Goal: Information Seeking & Learning: Learn about a topic

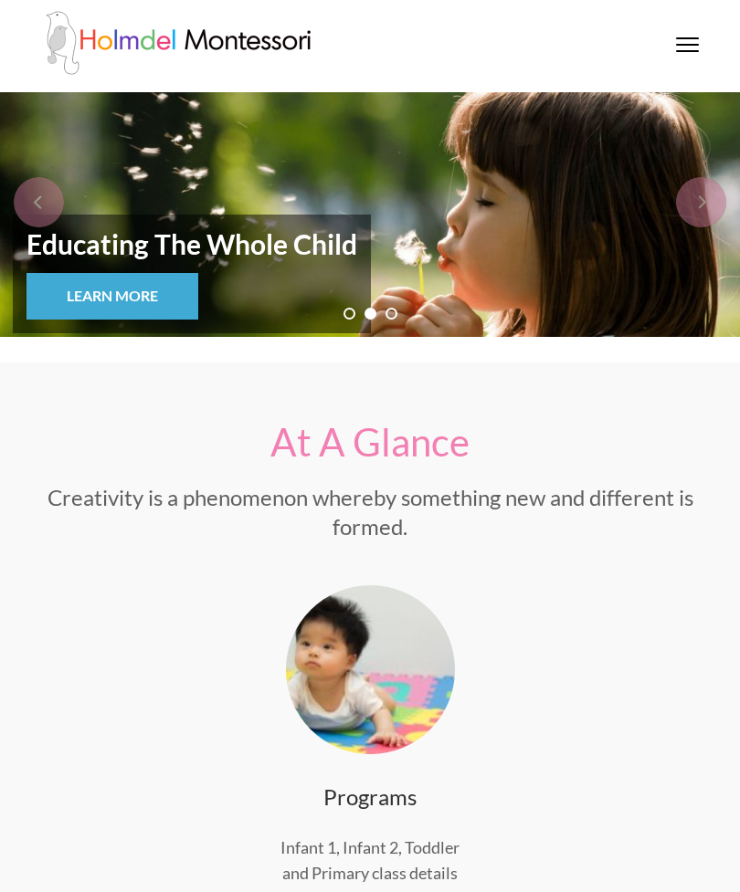
click at [682, 44] on span at bounding box center [687, 45] width 23 height 2
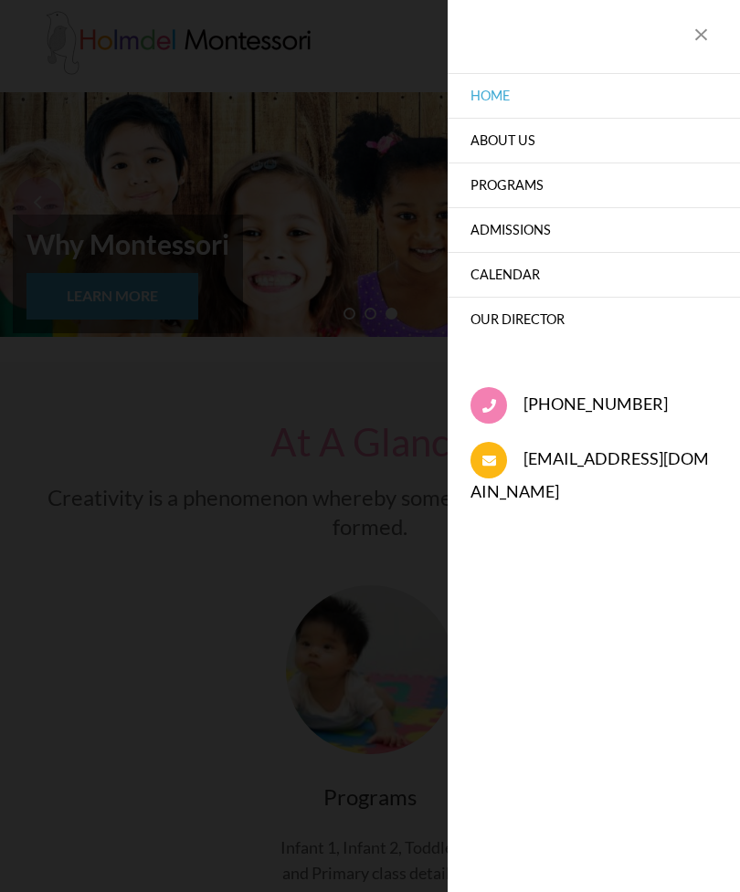
click at [499, 86] on link "Home" at bounding box center [593, 95] width 292 height 45
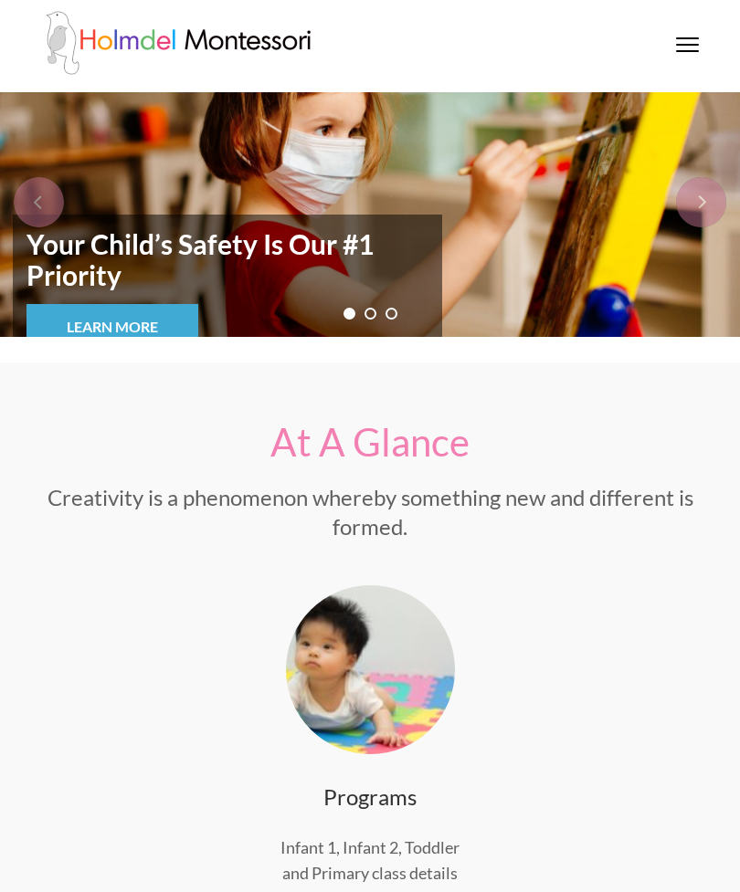
click at [683, 41] on div at bounding box center [687, 46] width 23 height 18
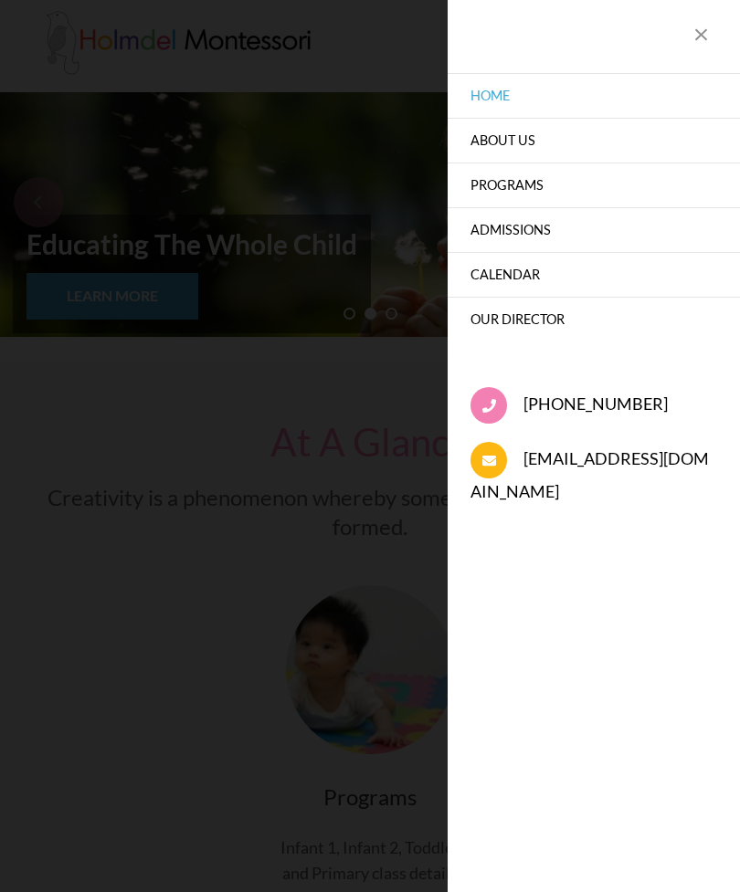
click at [515, 129] on link "About Us" at bounding box center [593, 140] width 292 height 45
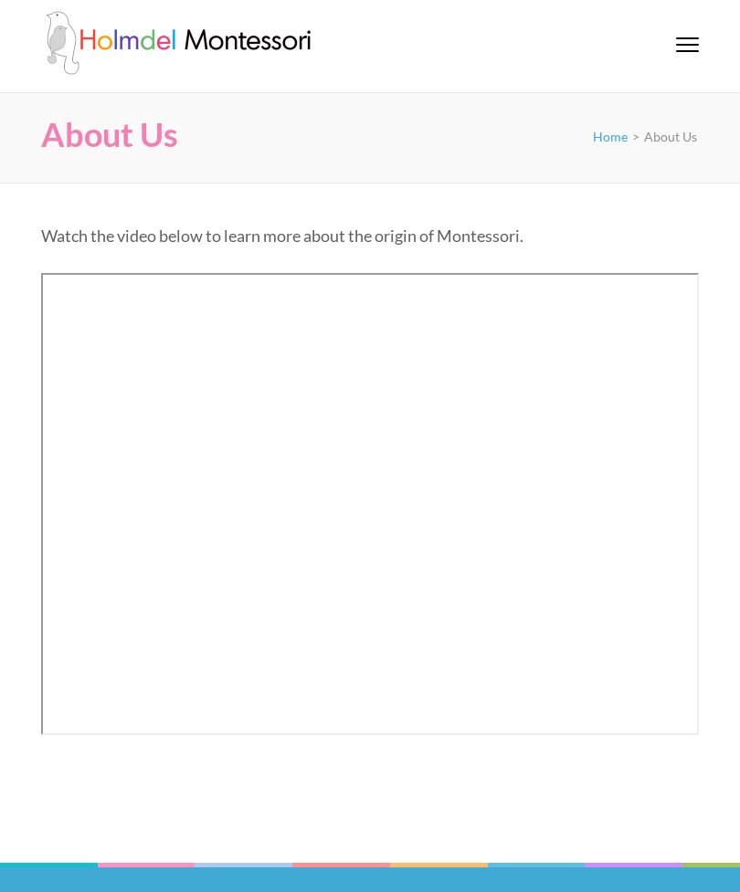
click at [697, 40] on div at bounding box center [687, 46] width 23 height 18
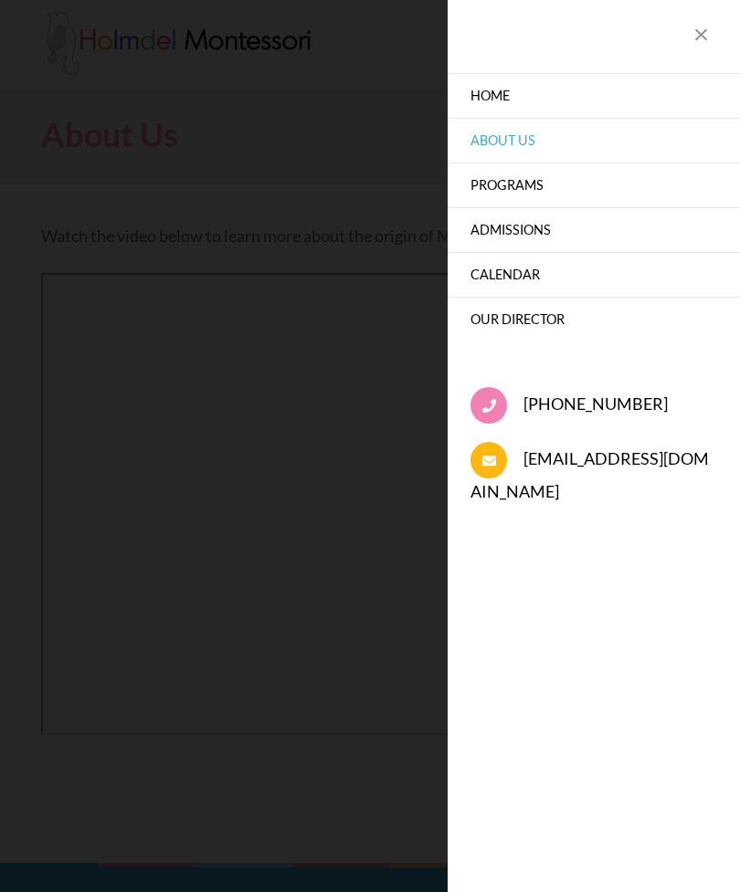
click at [537, 307] on link "Our Director" at bounding box center [593, 319] width 292 height 45
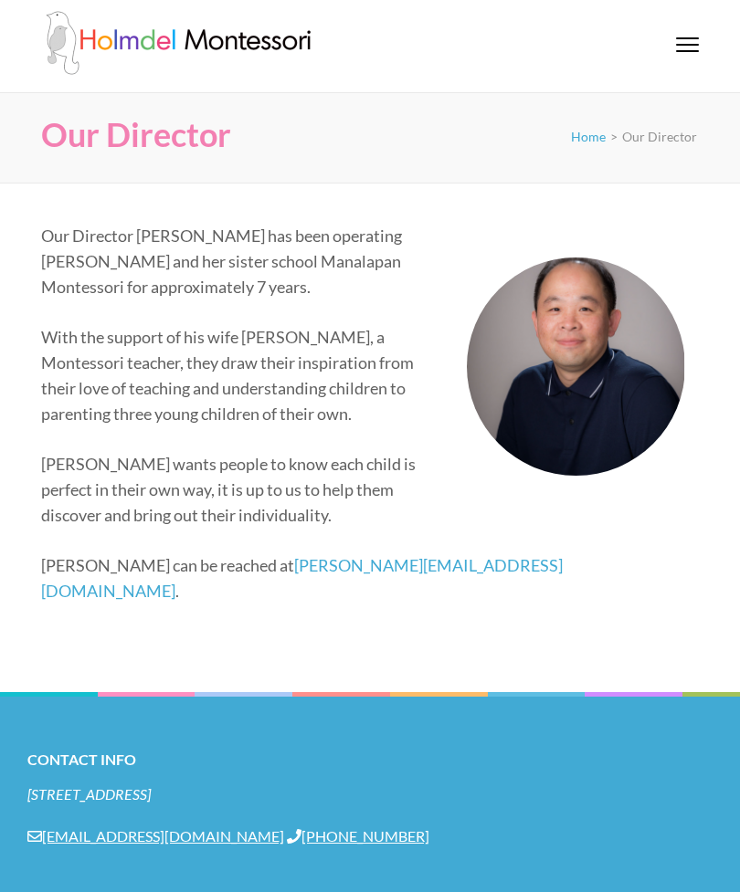
click at [696, 47] on div at bounding box center [687, 46] width 23 height 18
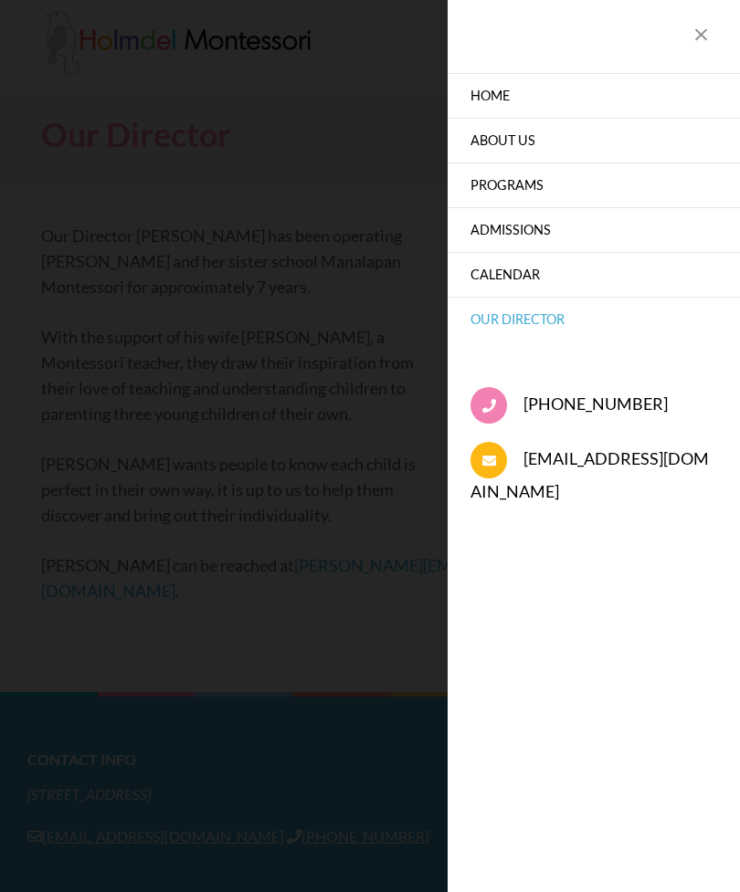
click at [537, 192] on link "Programs" at bounding box center [593, 185] width 292 height 45
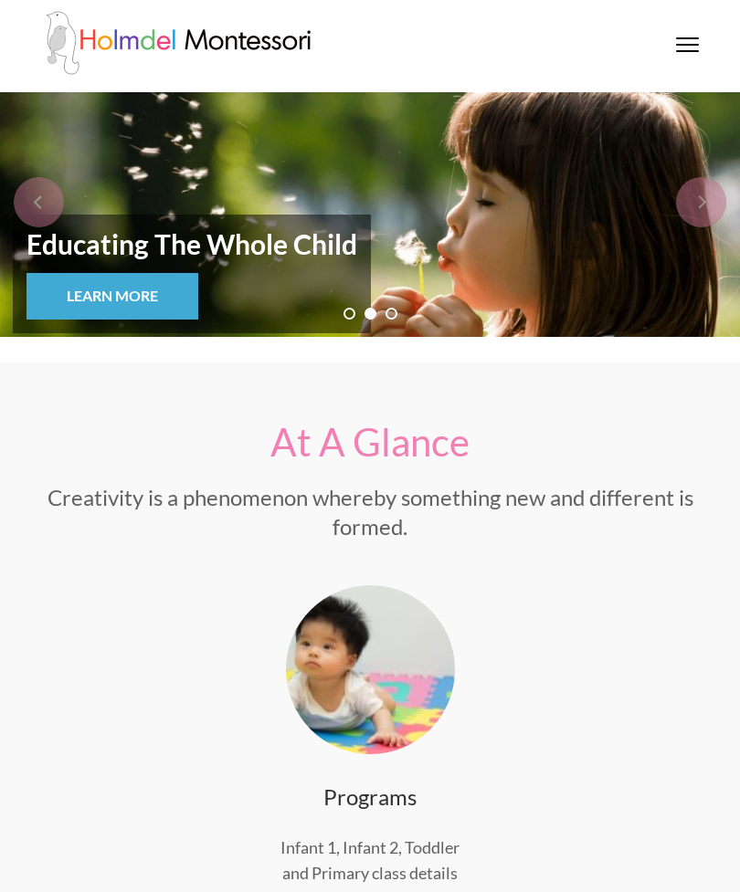
click at [687, 31] on div "[GEOGRAPHIC_DATA]" at bounding box center [369, 46] width 685 height 70
click at [687, 47] on div at bounding box center [687, 46] width 23 height 18
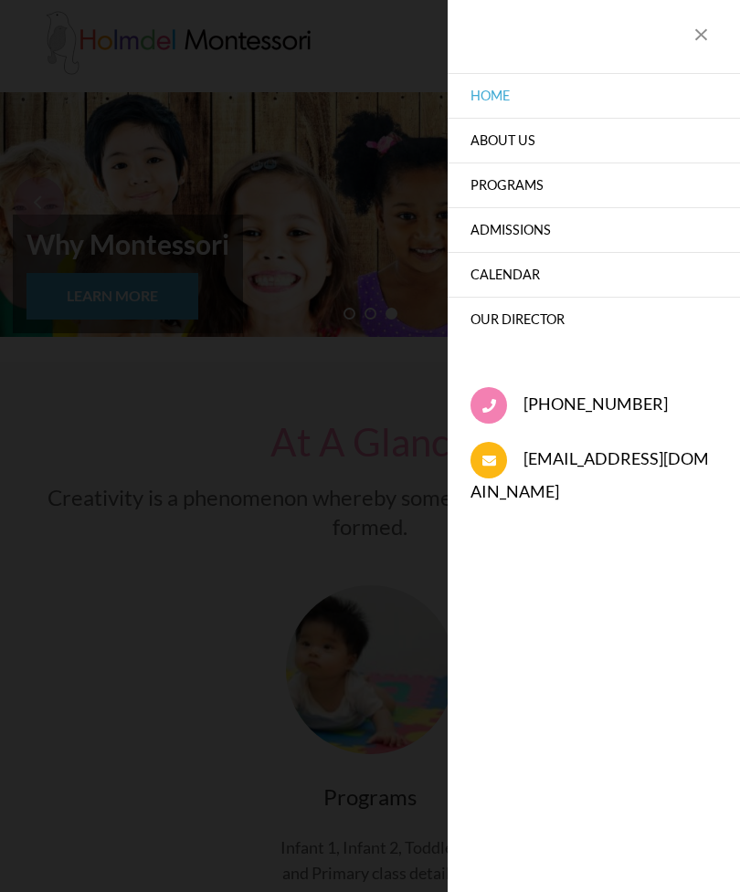
click at [517, 187] on link "Programs" at bounding box center [593, 185] width 292 height 45
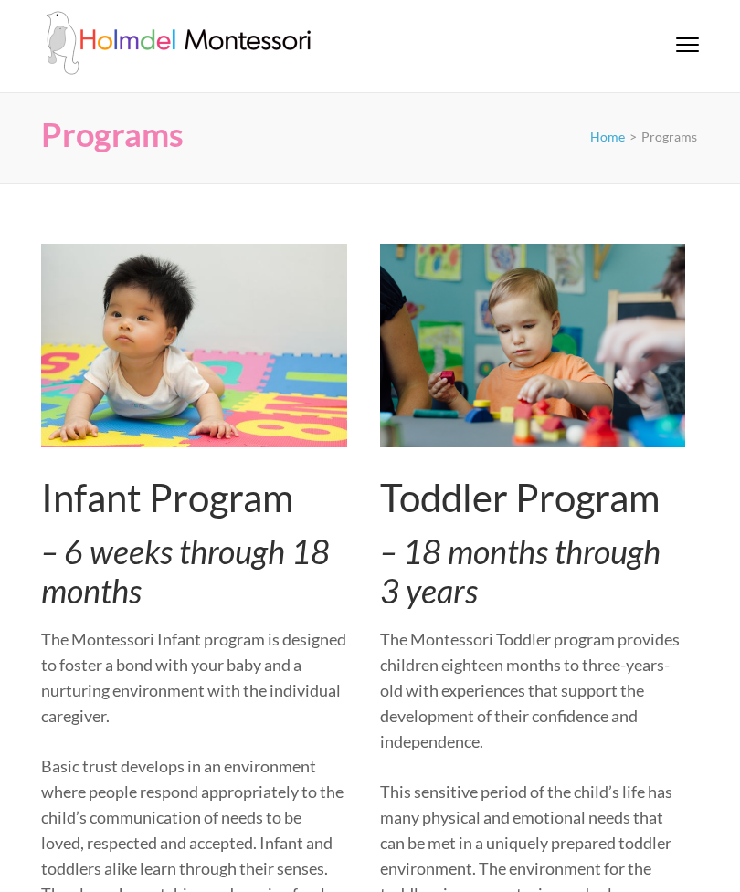
click at [692, 40] on div at bounding box center [687, 46] width 23 height 18
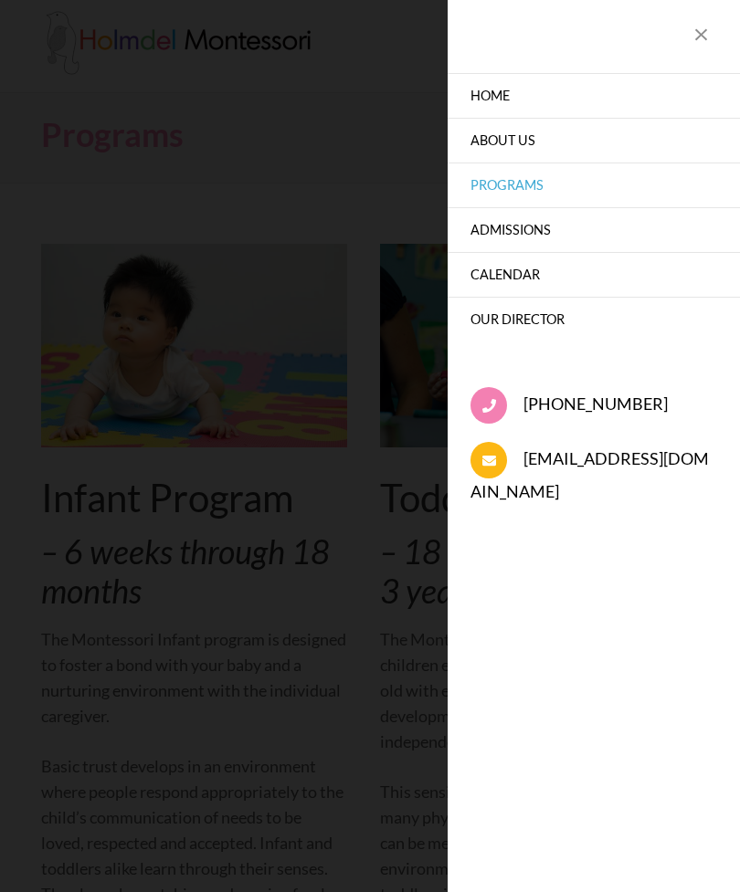
click at [541, 232] on link "Admissions" at bounding box center [593, 229] width 292 height 45
